Goal: Information Seeking & Learning: Learn about a topic

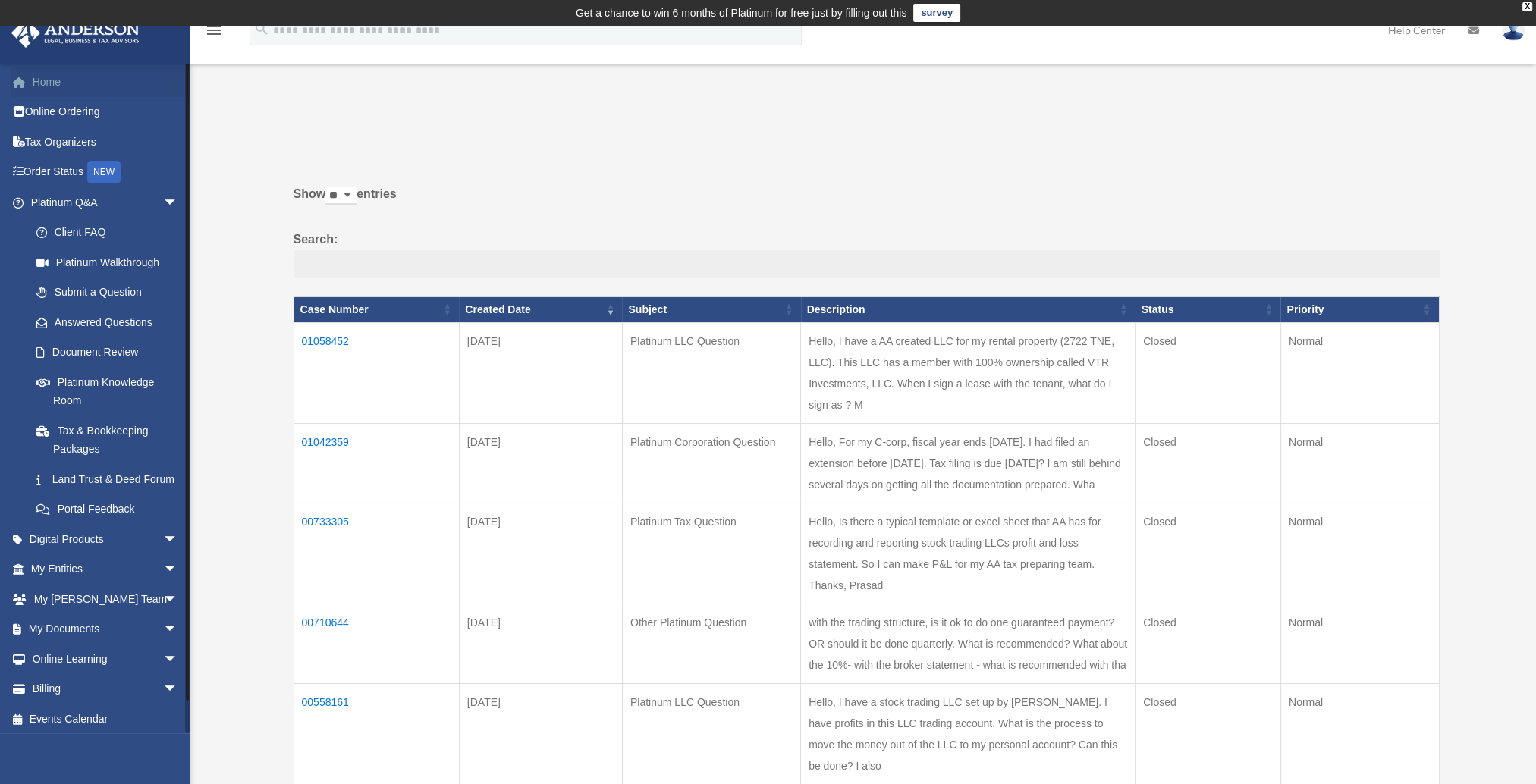
click at [33, 83] on link "Home" at bounding box center [105, 81] width 190 height 31
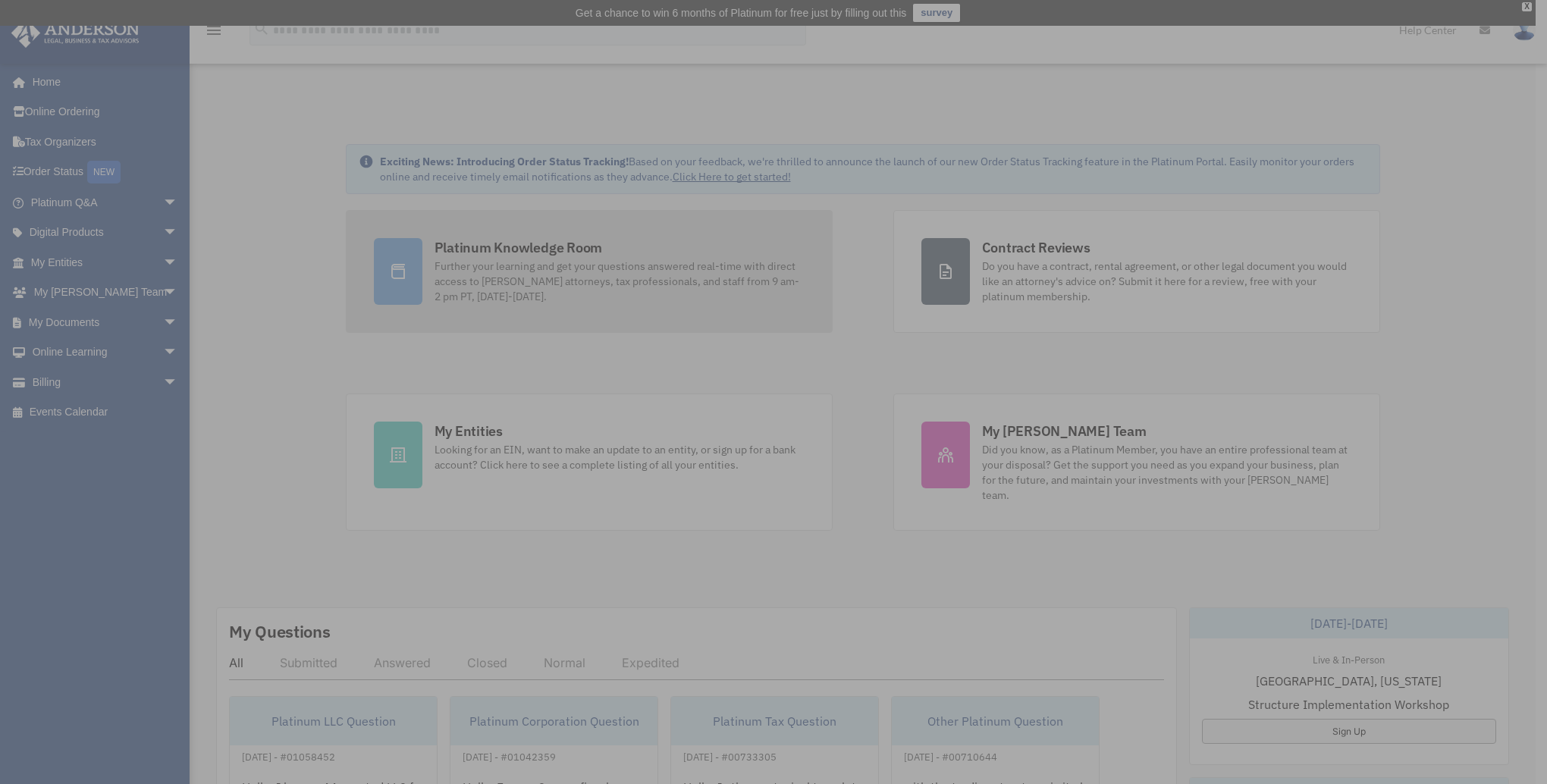
click at [570, 264] on div "x" at bounding box center [774, 392] width 1547 height 784
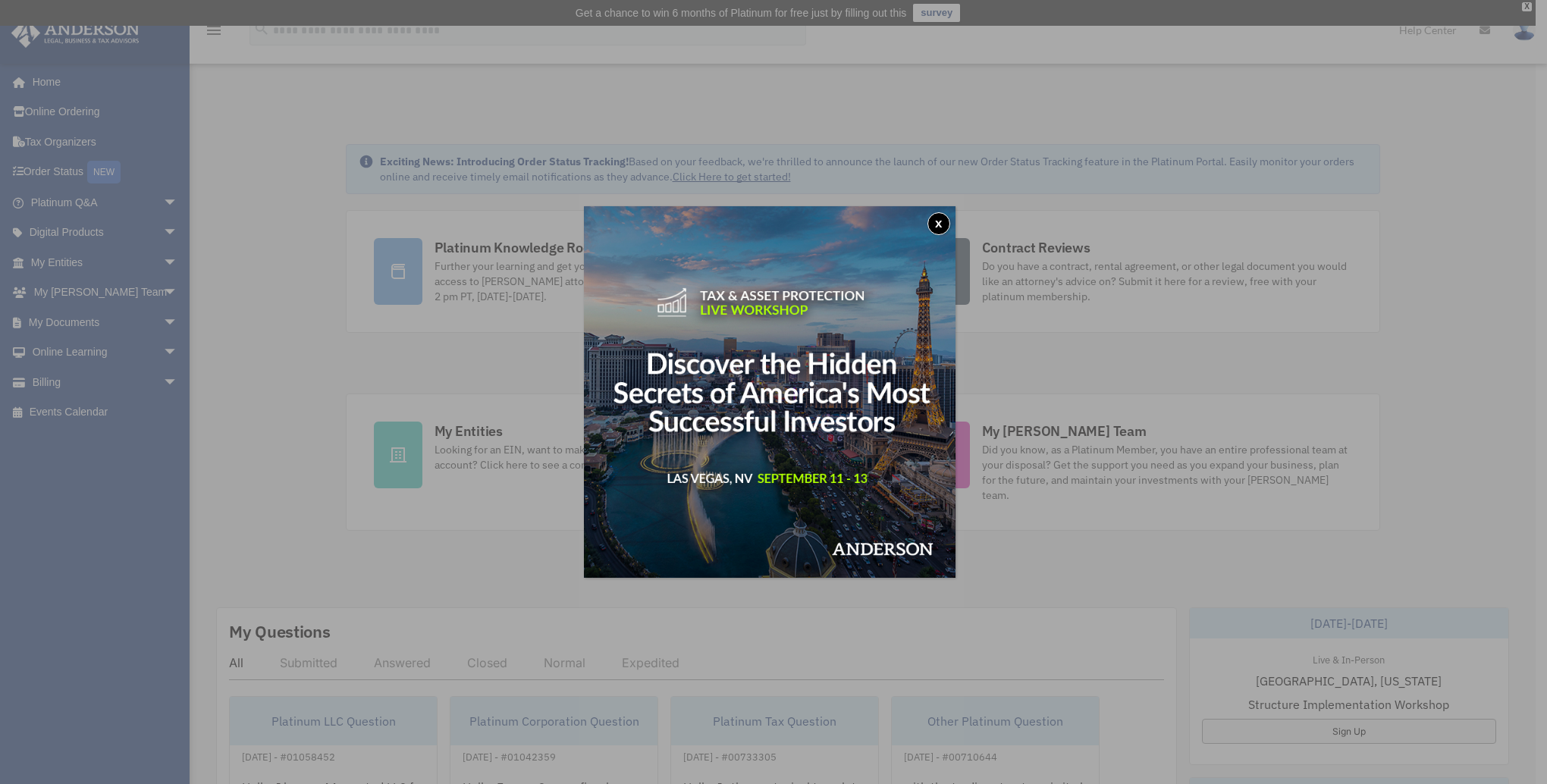
click at [940, 216] on button "x" at bounding box center [939, 223] width 22 height 22
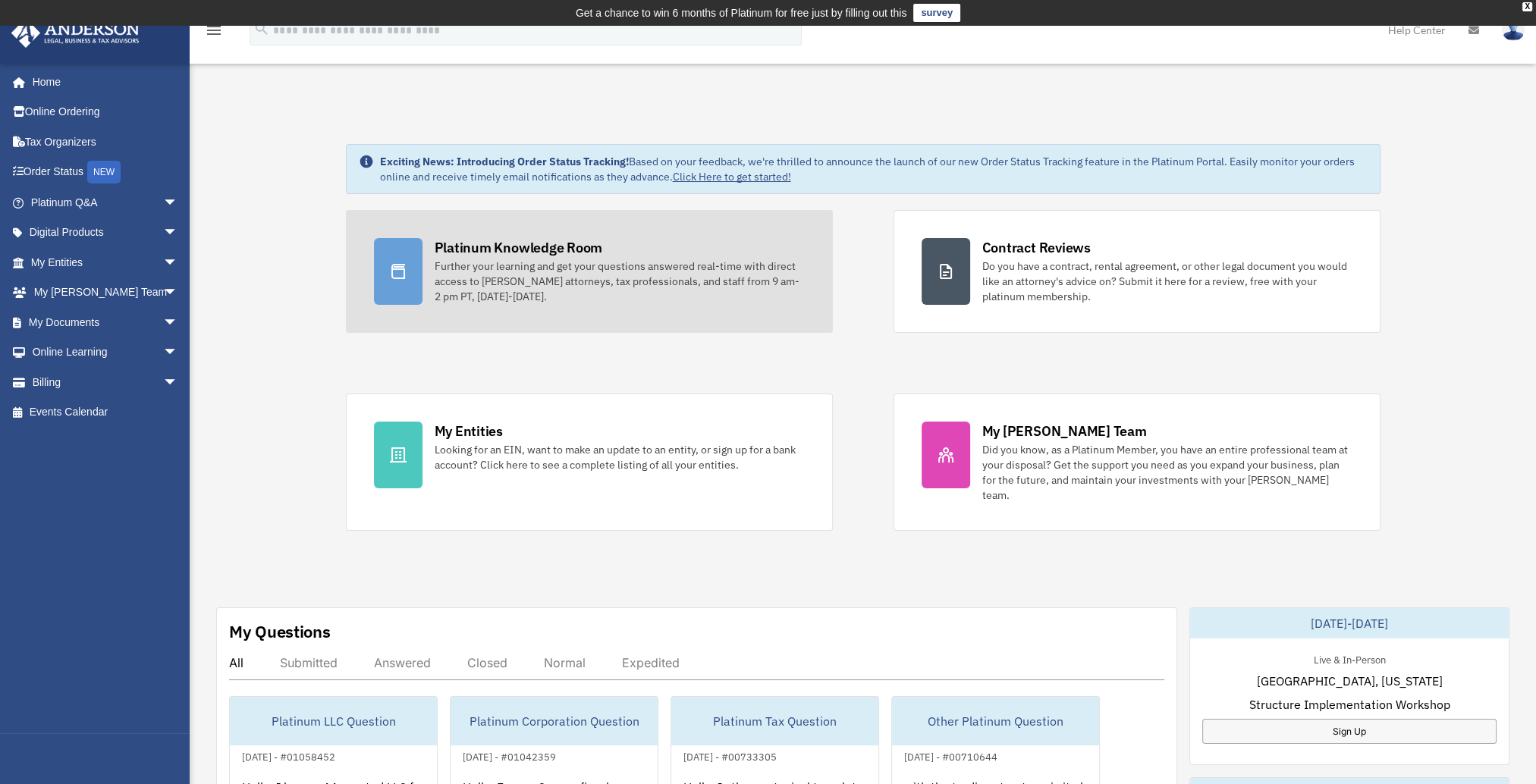
click at [550, 276] on div "Further your learning and get your questions answered real-time with direct acc…" at bounding box center [620, 281] width 370 height 46
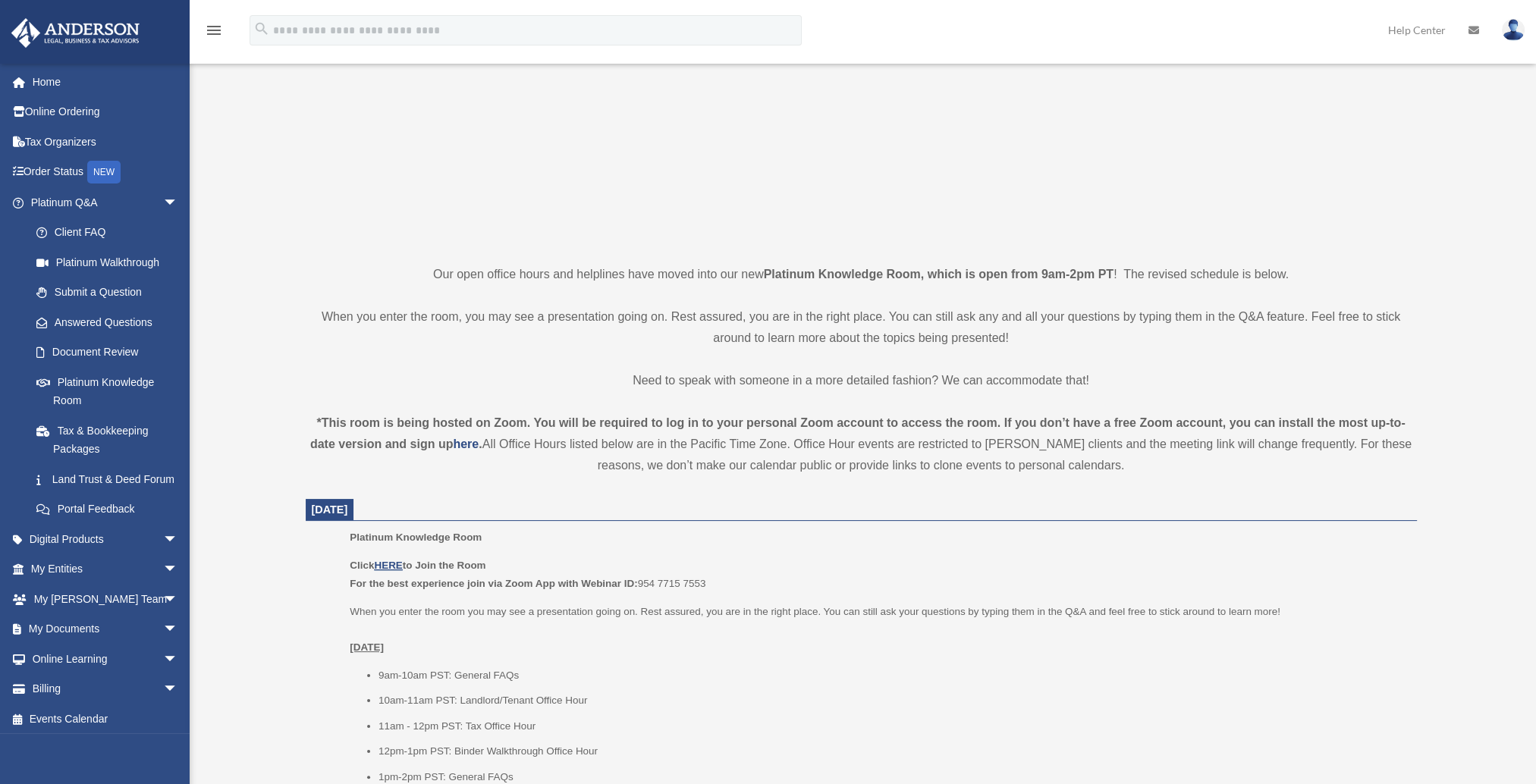
scroll to position [227, 0]
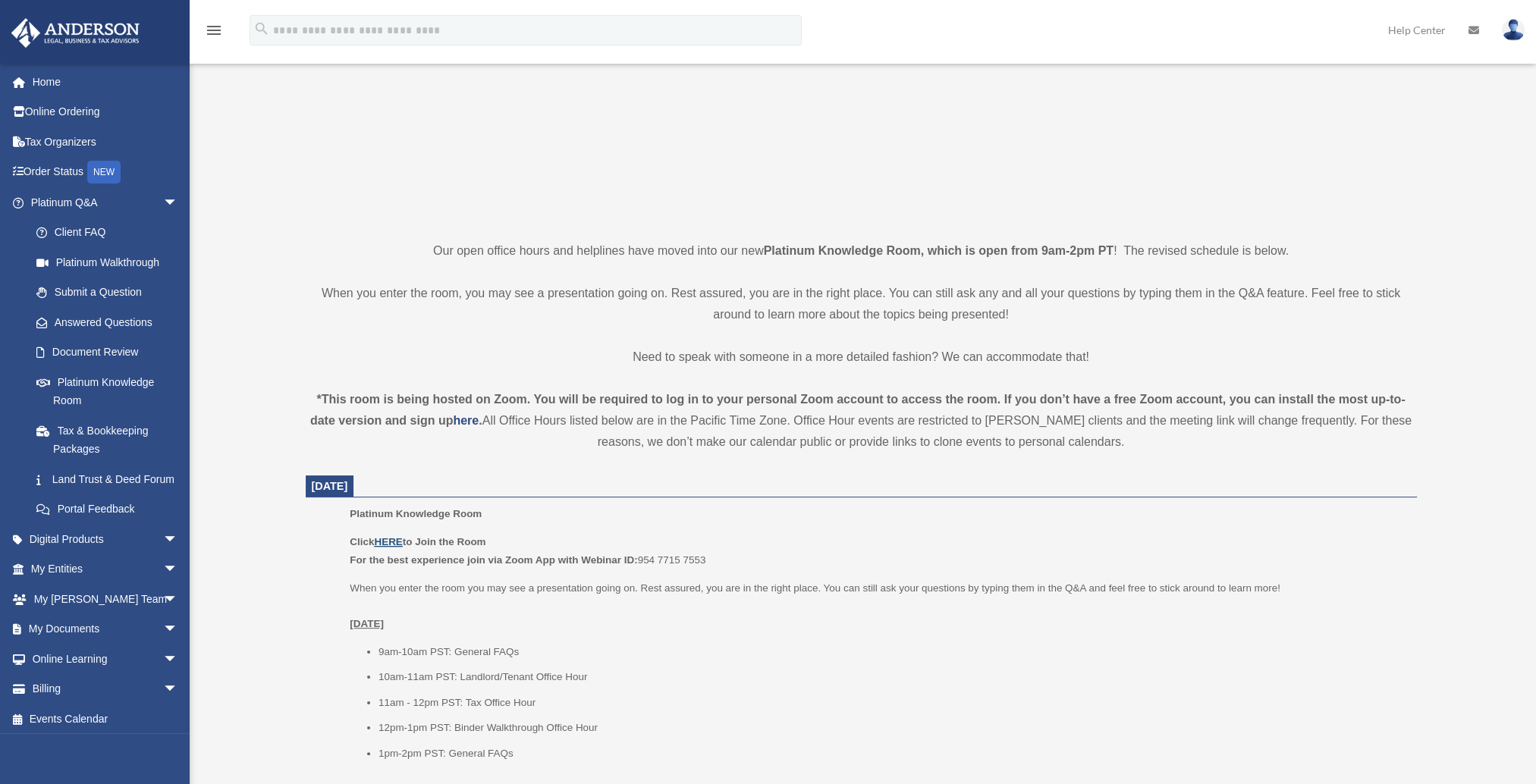
click at [389, 544] on u "HERE" at bounding box center [388, 542] width 28 height 12
